Goal: Task Accomplishment & Management: Manage account settings

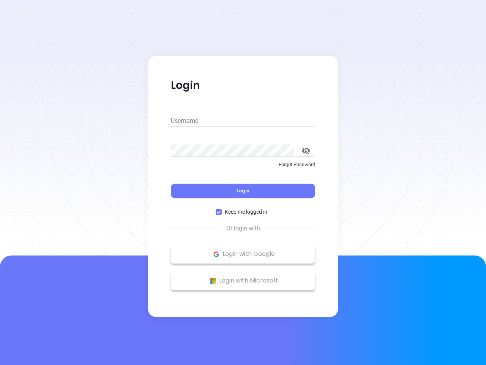
click at [243, 182] on div "Login" at bounding box center [243, 186] width 144 height 24
click at [243, 121] on input "Username" at bounding box center [243, 121] width 144 height 12
click at [306, 150] on icon "toggle password visibility" at bounding box center [306, 150] width 8 height 7
click at [243, 191] on span "Login" at bounding box center [243, 190] width 13 height 6
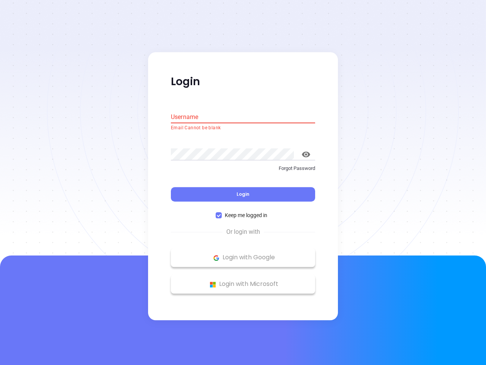
click at [243, 212] on span "Keep me logged in" at bounding box center [246, 215] width 49 height 8
click at [222, 212] on input "Keep me logged in" at bounding box center [219, 215] width 6 height 6
checkbox input "false"
click at [243, 254] on p "Login with Google" at bounding box center [243, 257] width 137 height 11
click at [243, 280] on p "Login with Microsoft" at bounding box center [243, 283] width 137 height 11
